Goal: Check status: Check status

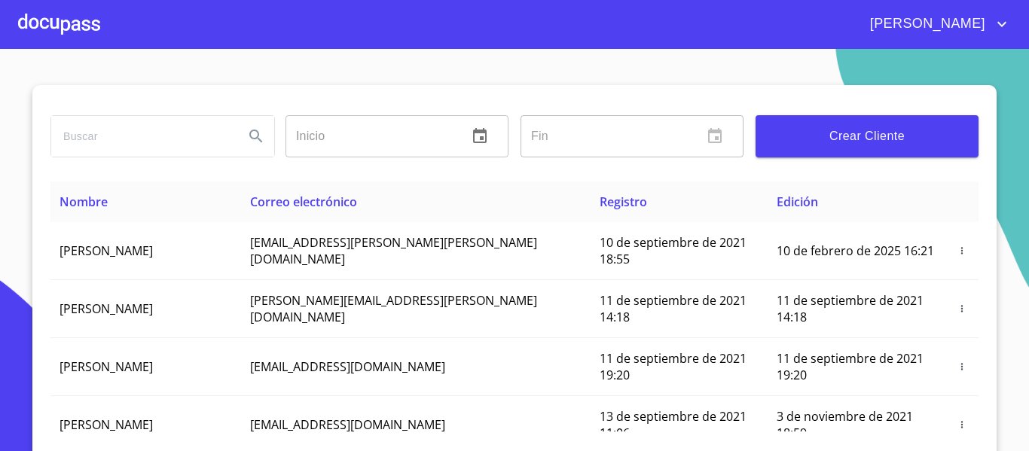
click at [47, 22] on div at bounding box center [59, 24] width 82 height 48
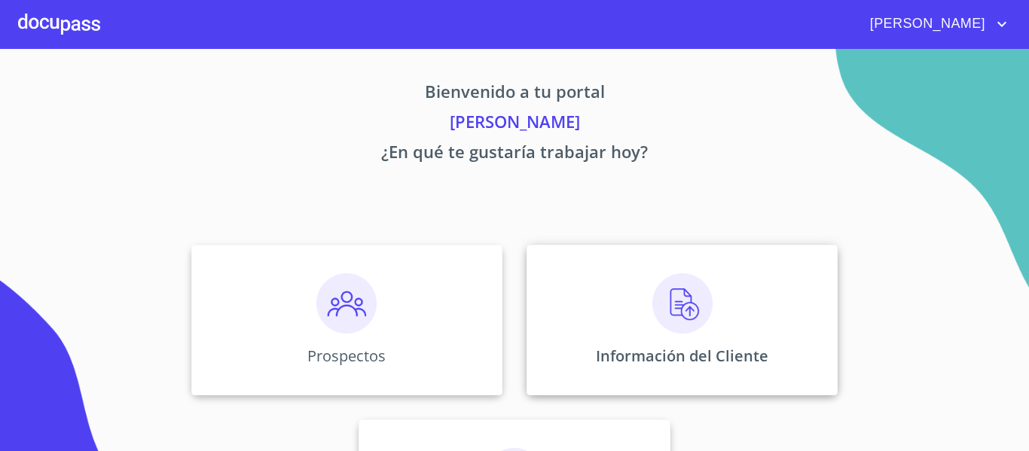
click at [625, 339] on div "Información del Cliente" at bounding box center [682, 320] width 311 height 151
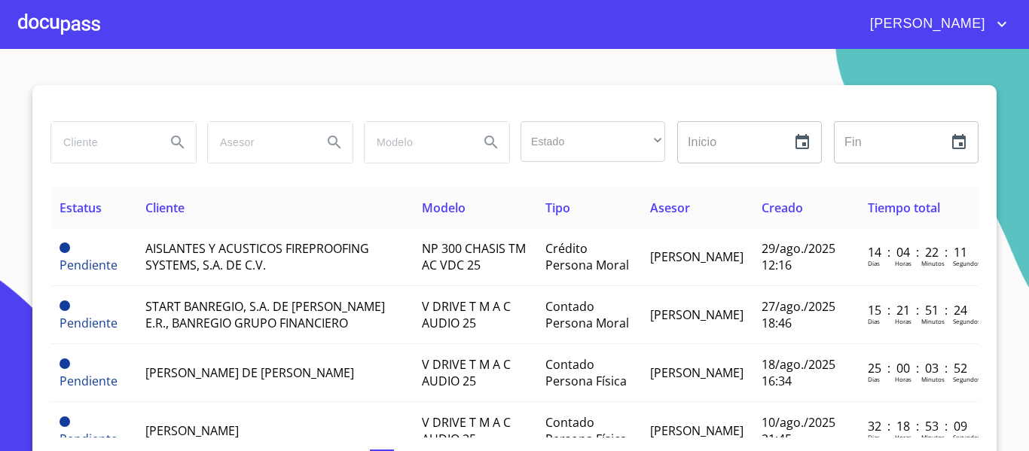
click at [99, 145] on input "search" at bounding box center [102, 142] width 102 height 41
type input "e"
type input "[PERSON_NAME]"
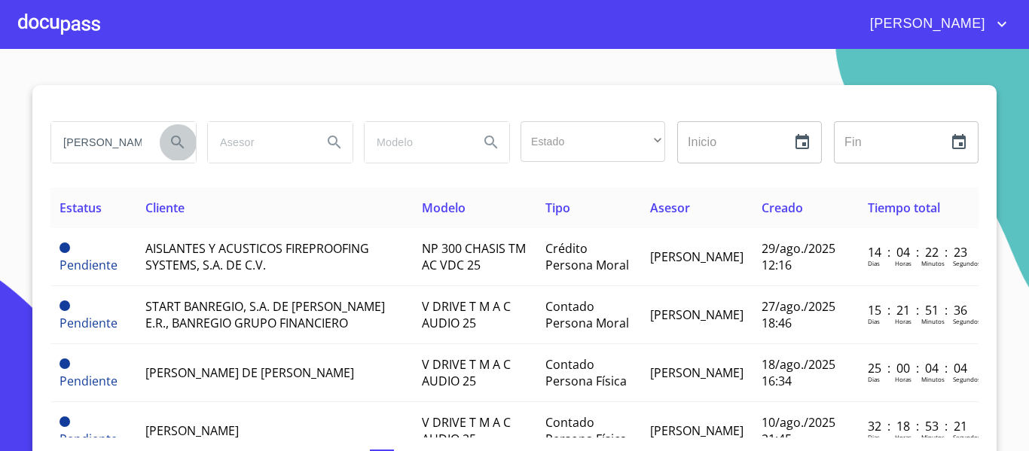
click at [169, 140] on icon "Search" at bounding box center [178, 142] width 18 height 18
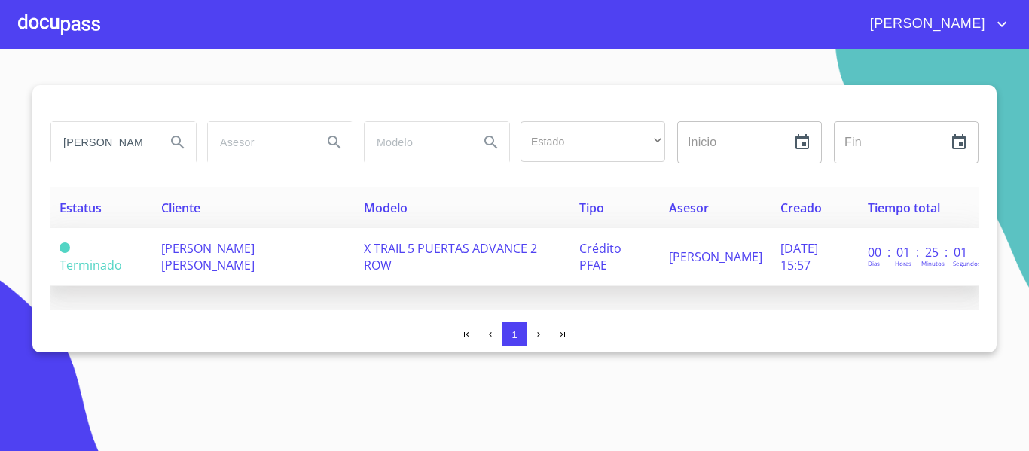
click at [323, 254] on td "[PERSON_NAME] [PERSON_NAME]" at bounding box center [253, 257] width 203 height 58
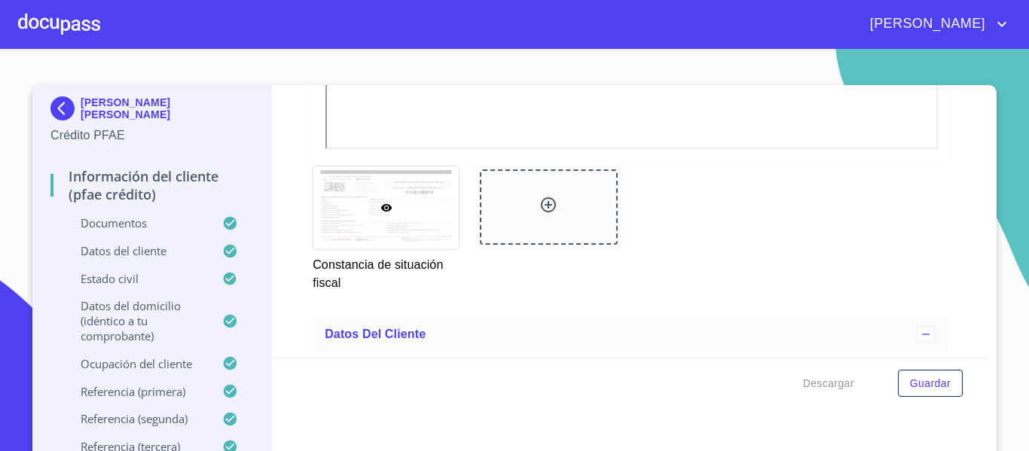
scroll to position [4521, 0]
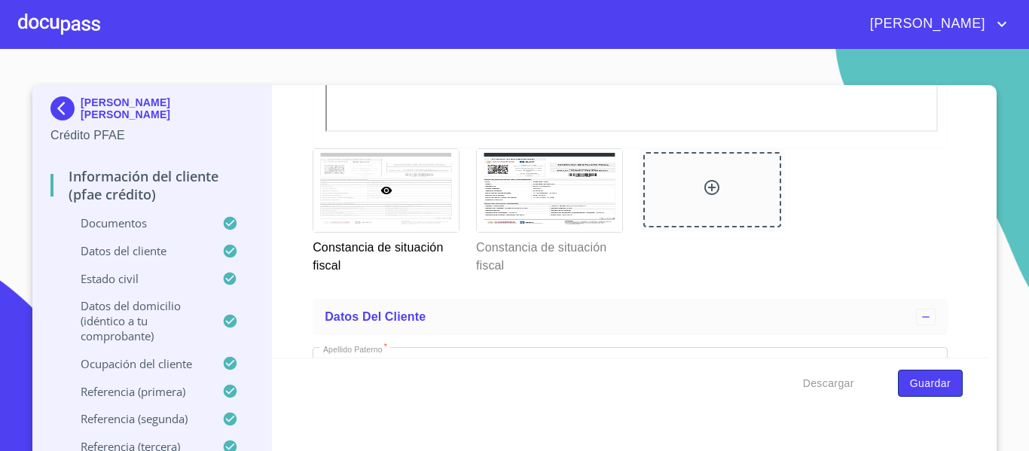
click at [906, 393] on button "Guardar" at bounding box center [930, 384] width 65 height 28
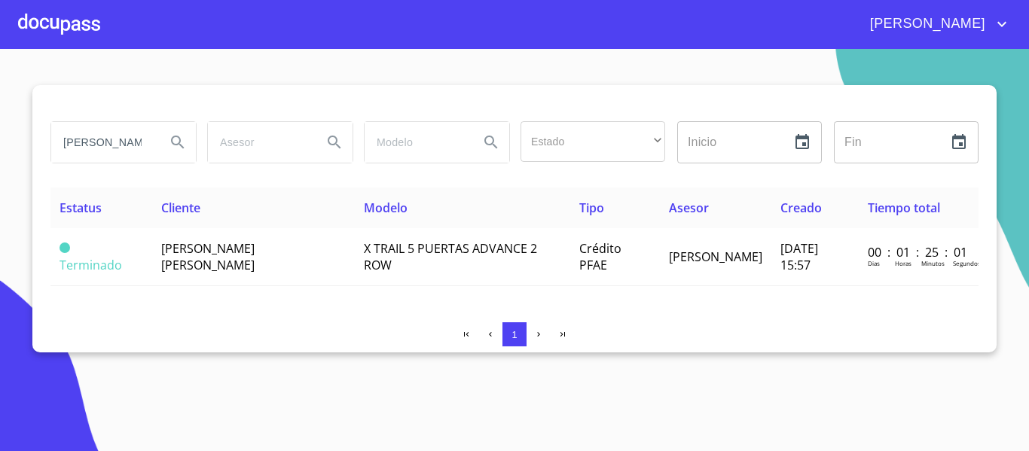
click at [59, 26] on div at bounding box center [59, 24] width 82 height 48
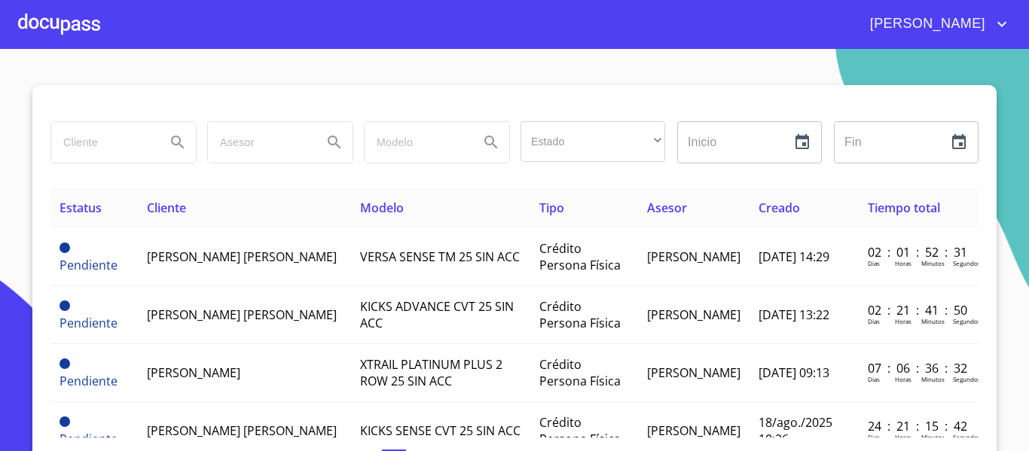
click at [106, 140] on input "search" at bounding box center [102, 142] width 102 height 41
type input "e"
click at [172, 145] on icon "Search" at bounding box center [178, 142] width 18 height 18
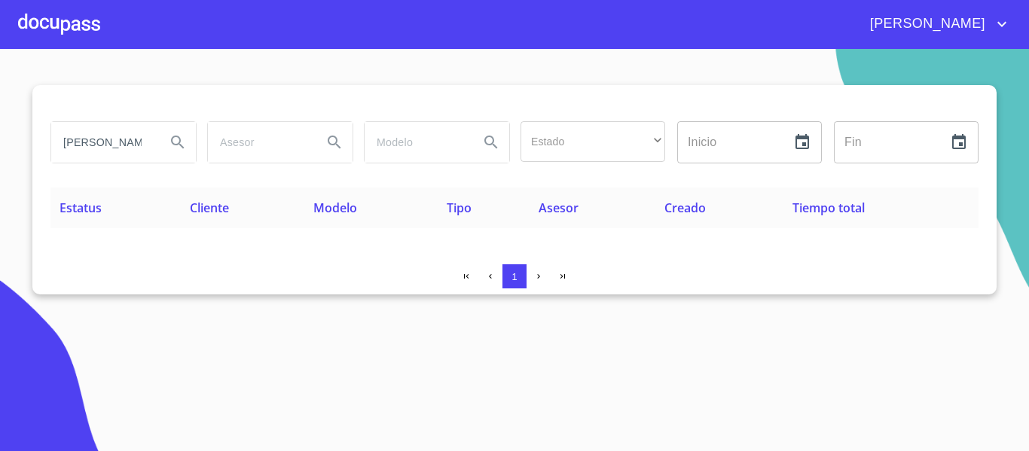
drag, startPoint x: 96, startPoint y: 142, endPoint x: 154, endPoint y: 271, distance: 140.6
click at [98, 145] on input "[PERSON_NAME]" at bounding box center [102, 142] width 102 height 41
type input "[PERSON_NAME] [PERSON_NAME]"
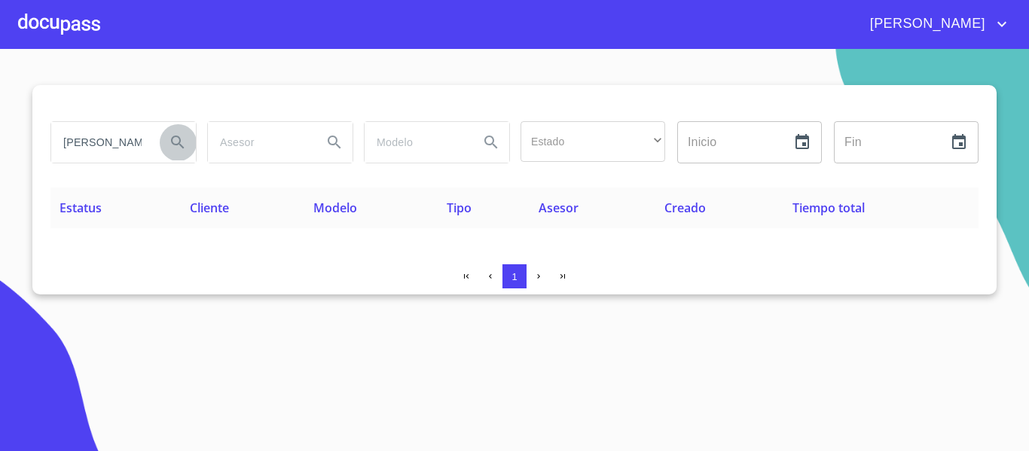
click at [176, 141] on icon "Search" at bounding box center [178, 142] width 18 height 18
click at [38, 20] on div at bounding box center [59, 24] width 82 height 48
